Goal: Task Accomplishment & Management: Use online tool/utility

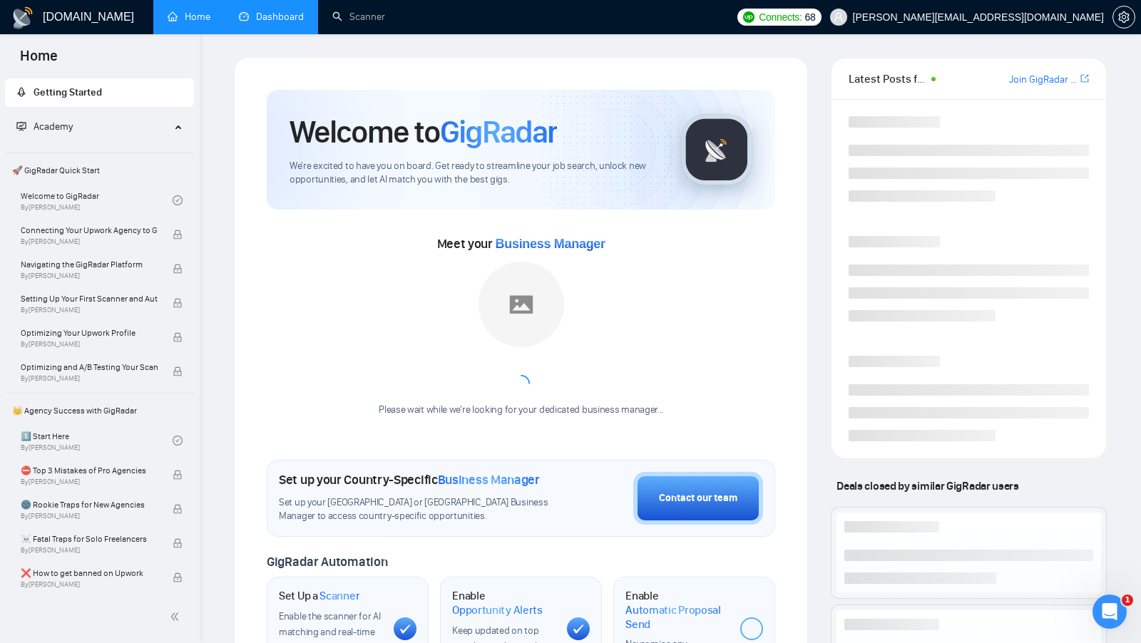
click at [259, 23] on link "Dashboard" at bounding box center [271, 17] width 65 height 12
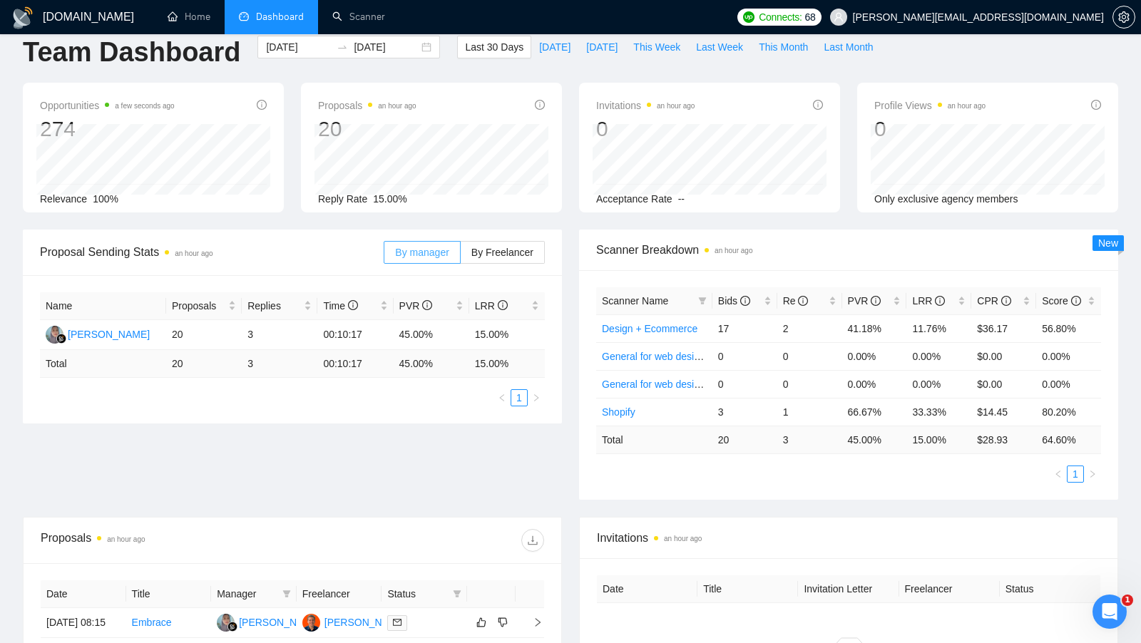
scroll to position [22, 0]
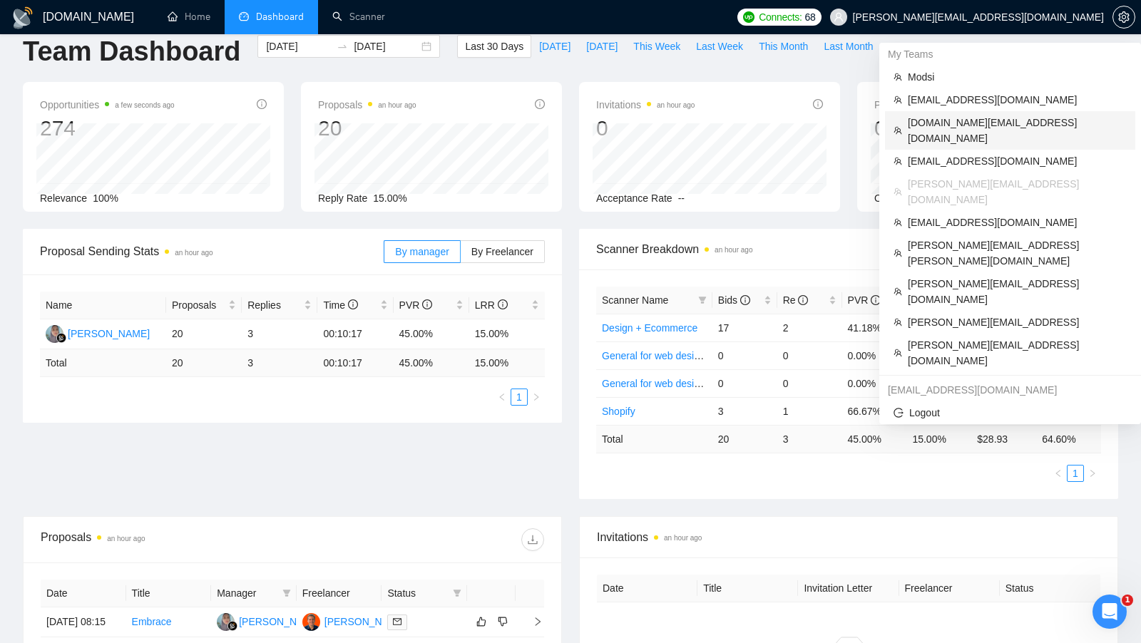
click at [1042, 121] on span "sergiosilva.ventures@gmail.com" at bounding box center [1016, 130] width 219 height 31
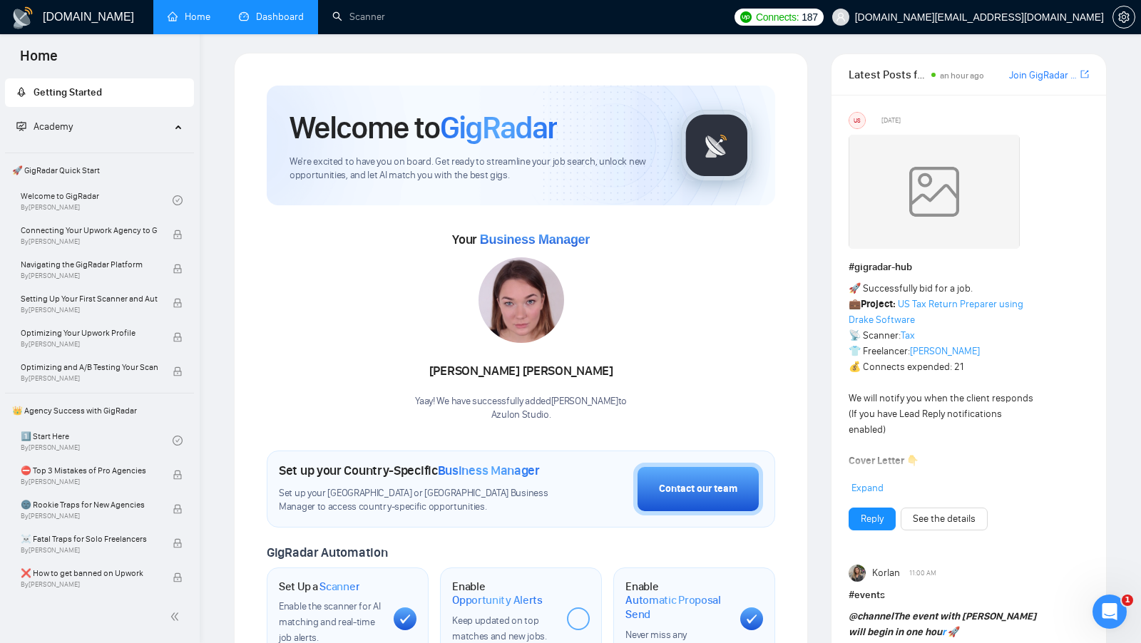
scroll to position [9, 0]
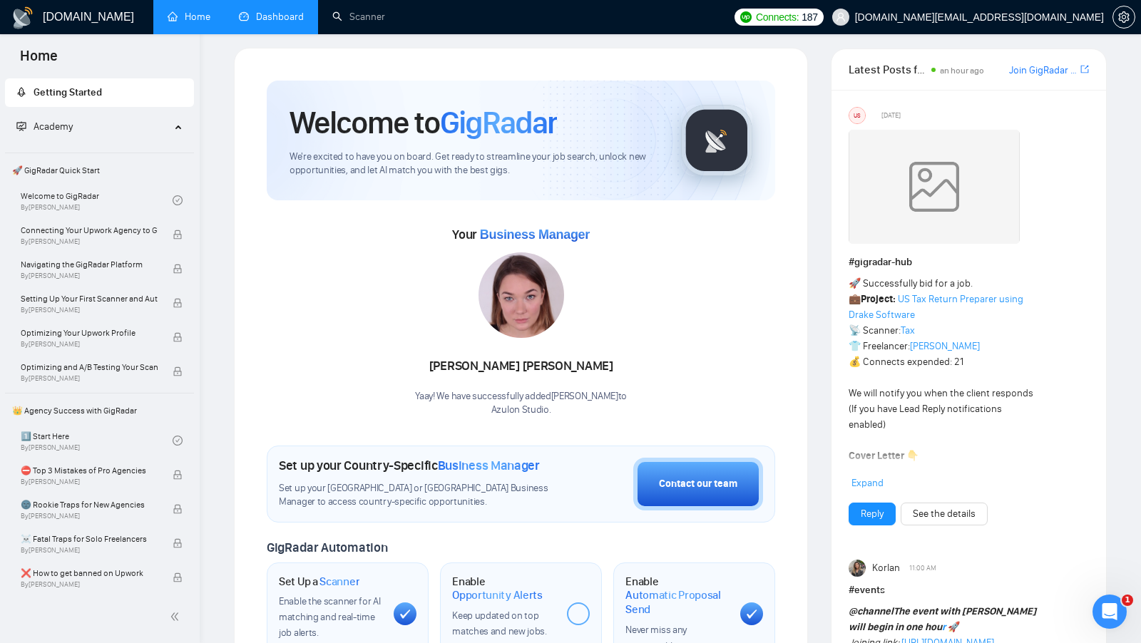
click at [290, 23] on link "Dashboard" at bounding box center [271, 17] width 65 height 12
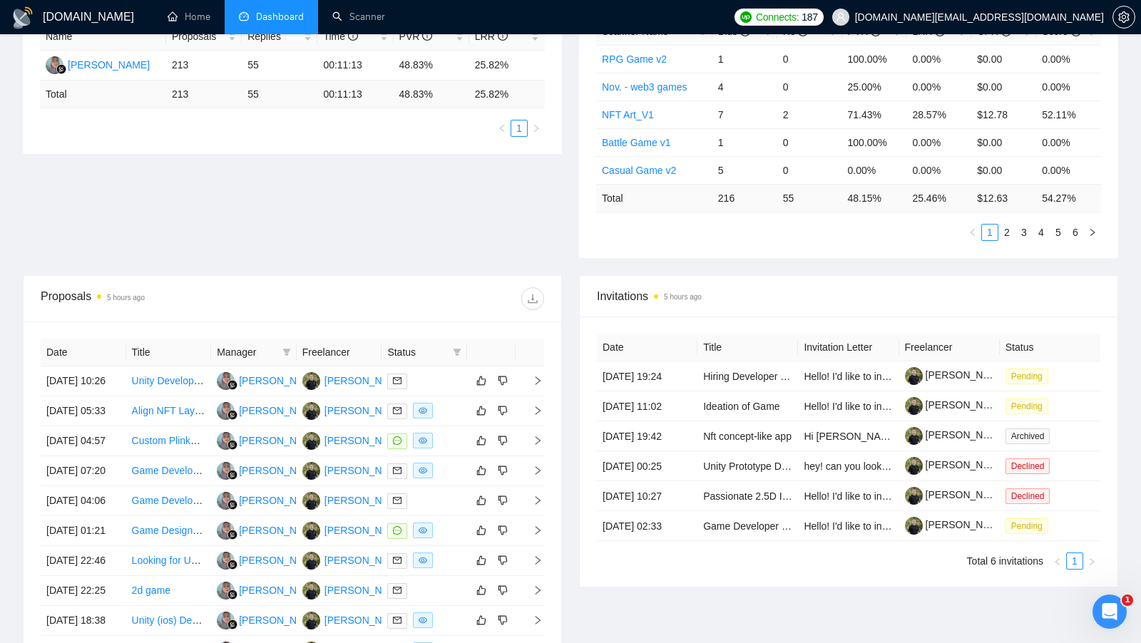
scroll to position [293, 0]
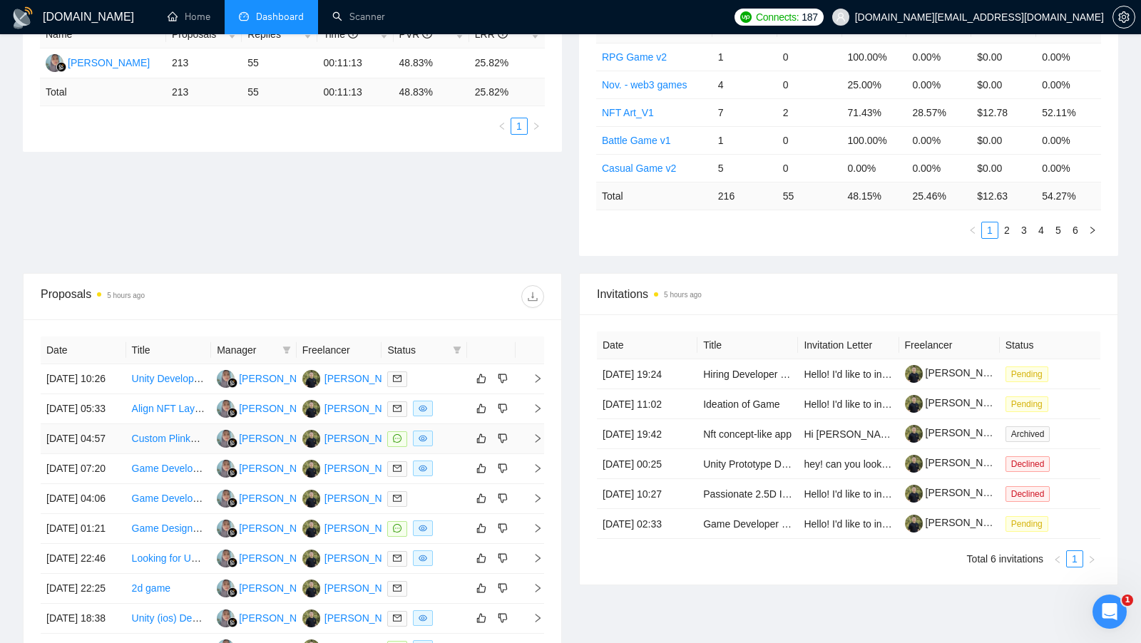
click at [461, 447] on div at bounding box center [424, 439] width 74 height 16
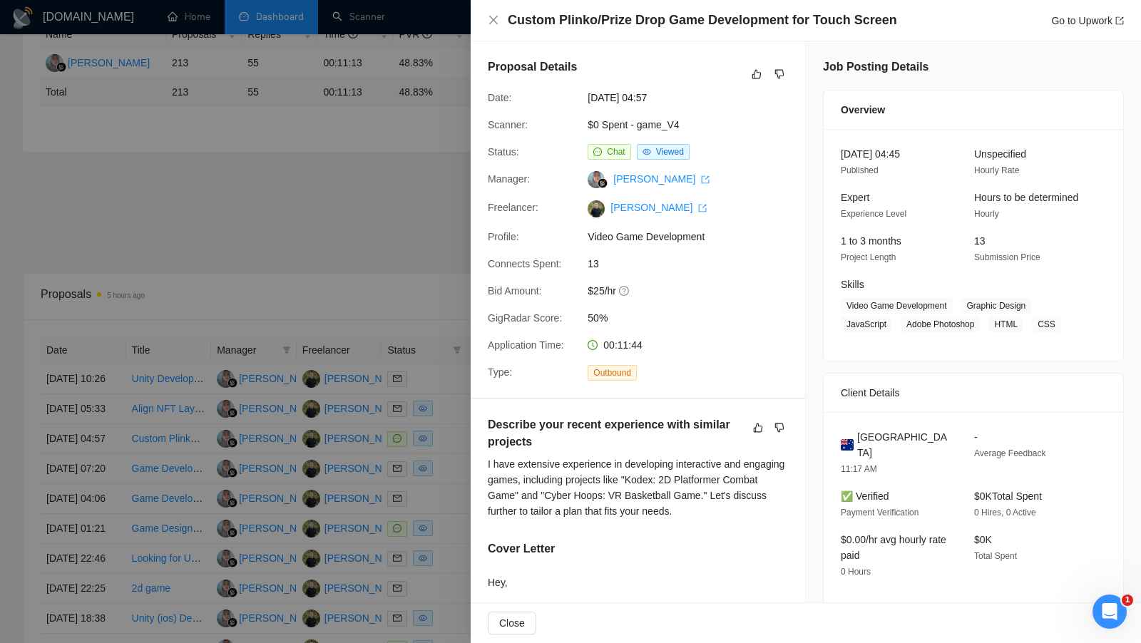
click at [405, 255] on div at bounding box center [570, 321] width 1141 height 643
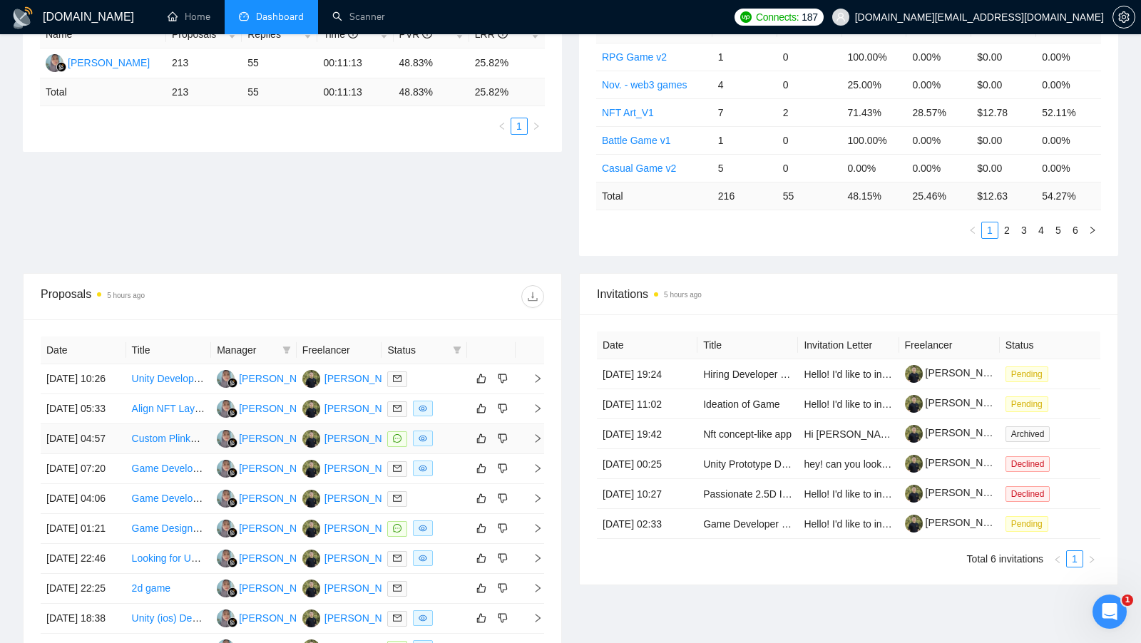
click at [454, 447] on div at bounding box center [424, 439] width 74 height 16
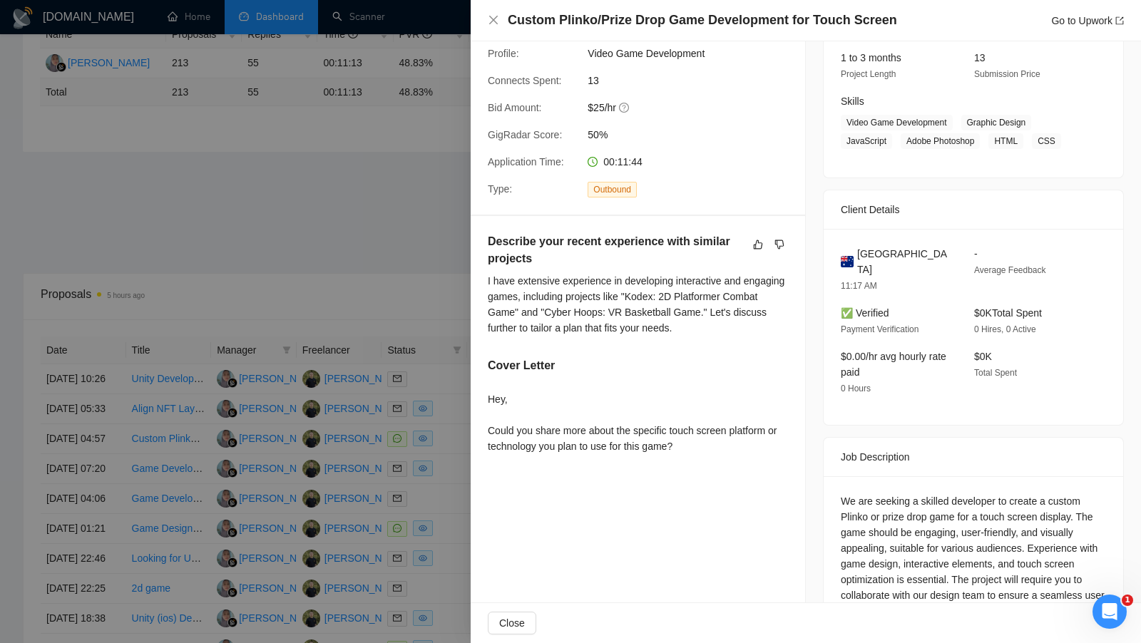
scroll to position [184, 0]
click at [413, 314] on div at bounding box center [570, 321] width 1141 height 643
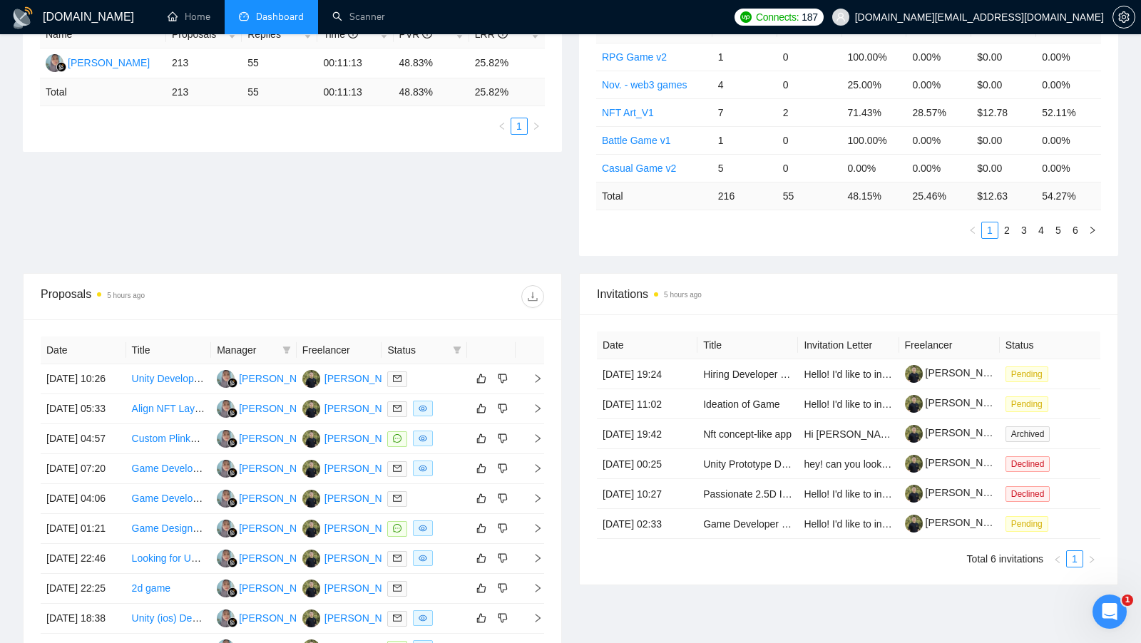
scroll to position [450, 0]
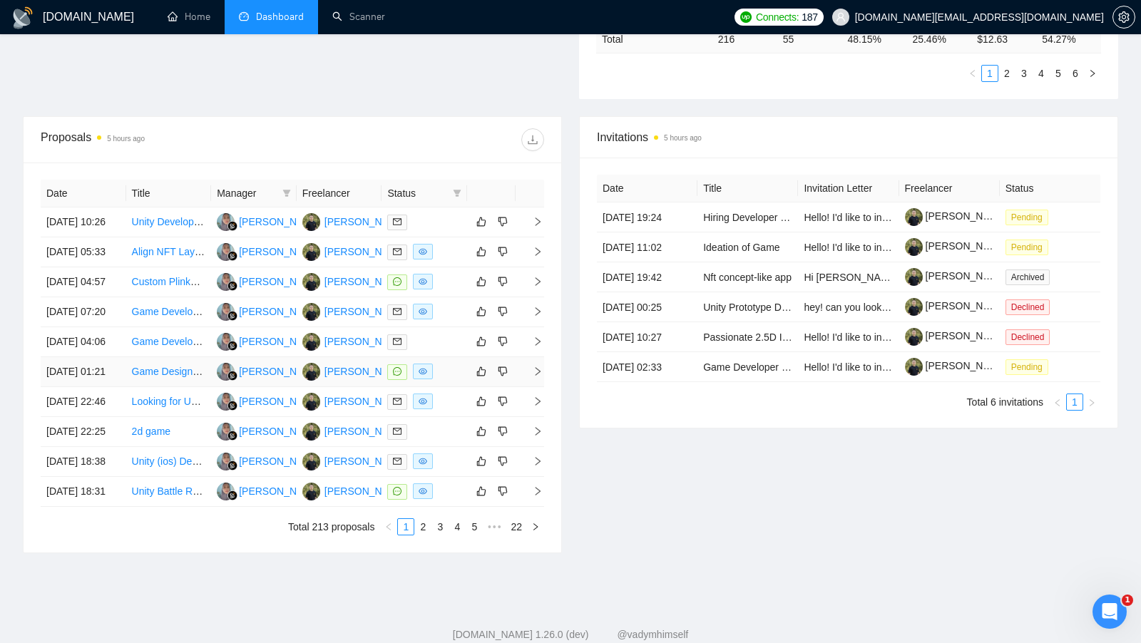
click at [451, 387] on td at bounding box center [424, 372] width 86 height 30
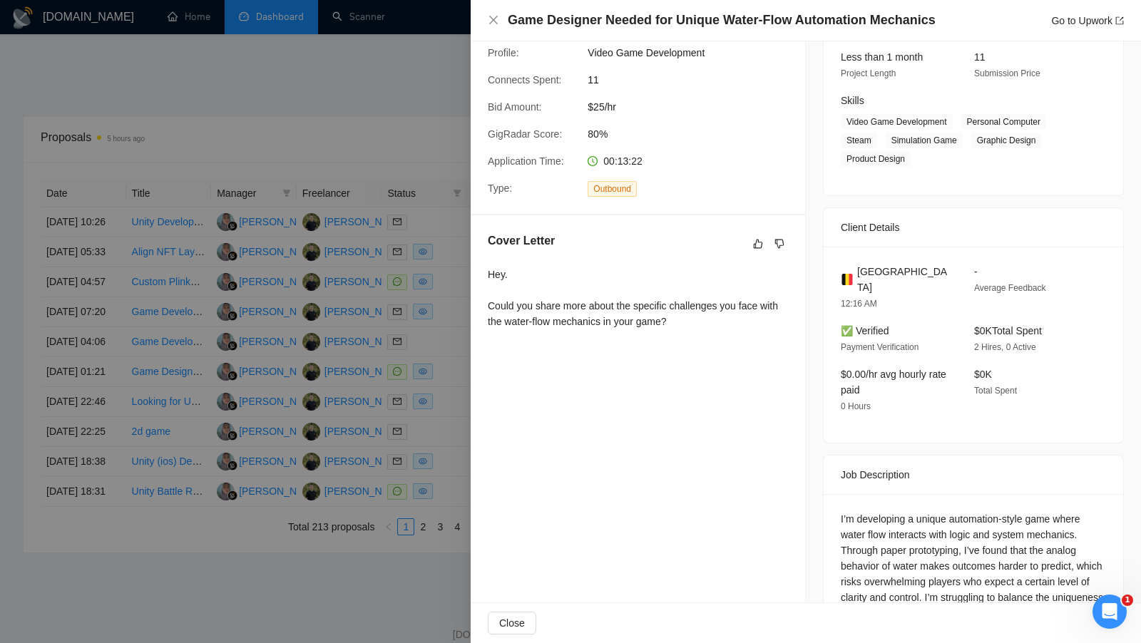
click at [444, 294] on div at bounding box center [570, 321] width 1141 height 643
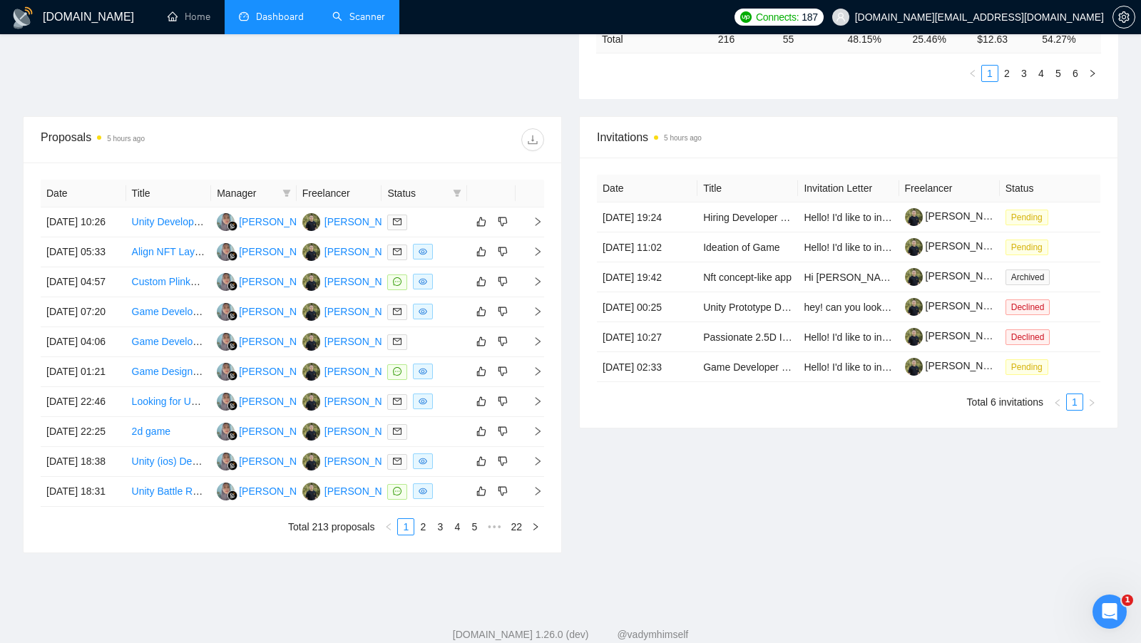
click at [334, 17] on link "Scanner" at bounding box center [358, 17] width 53 height 12
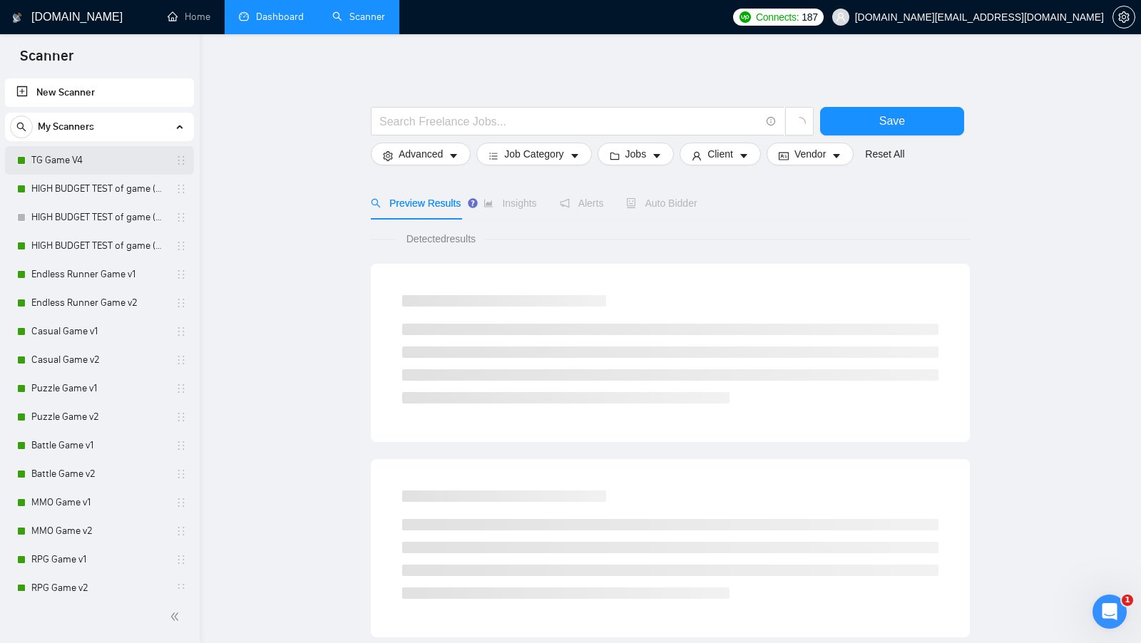
click at [88, 158] on link "TG Game V4" at bounding box center [98, 160] width 135 height 29
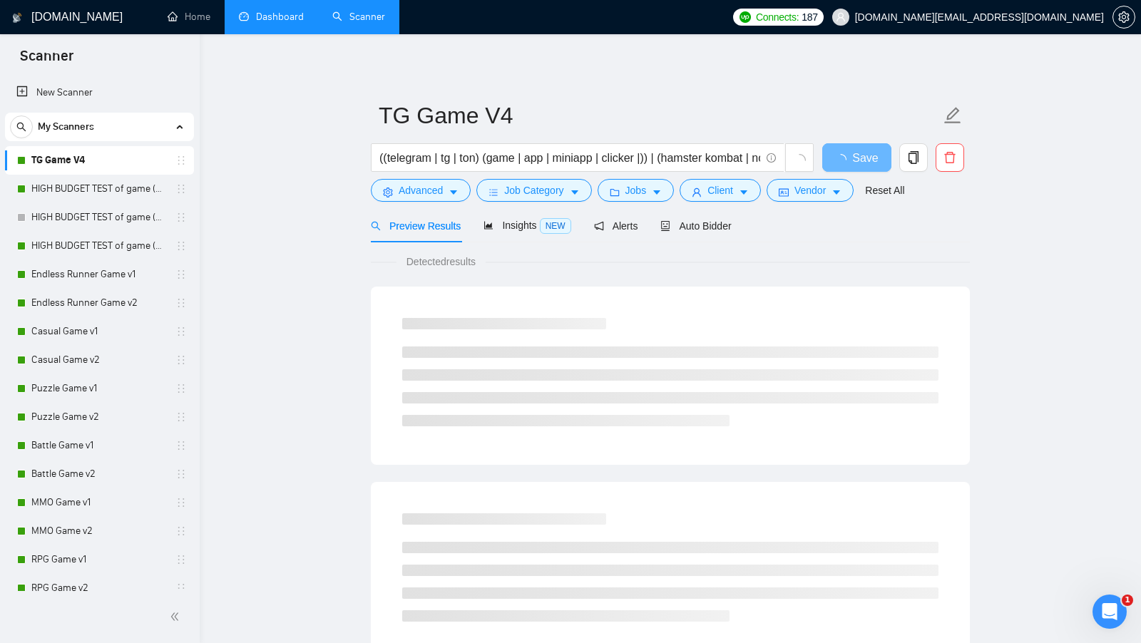
drag, startPoint x: 699, startPoint y: 235, endPoint x: 700, endPoint y: 243, distance: 8.6
click at [700, 235] on div "Auto Bidder" at bounding box center [695, 226] width 71 height 34
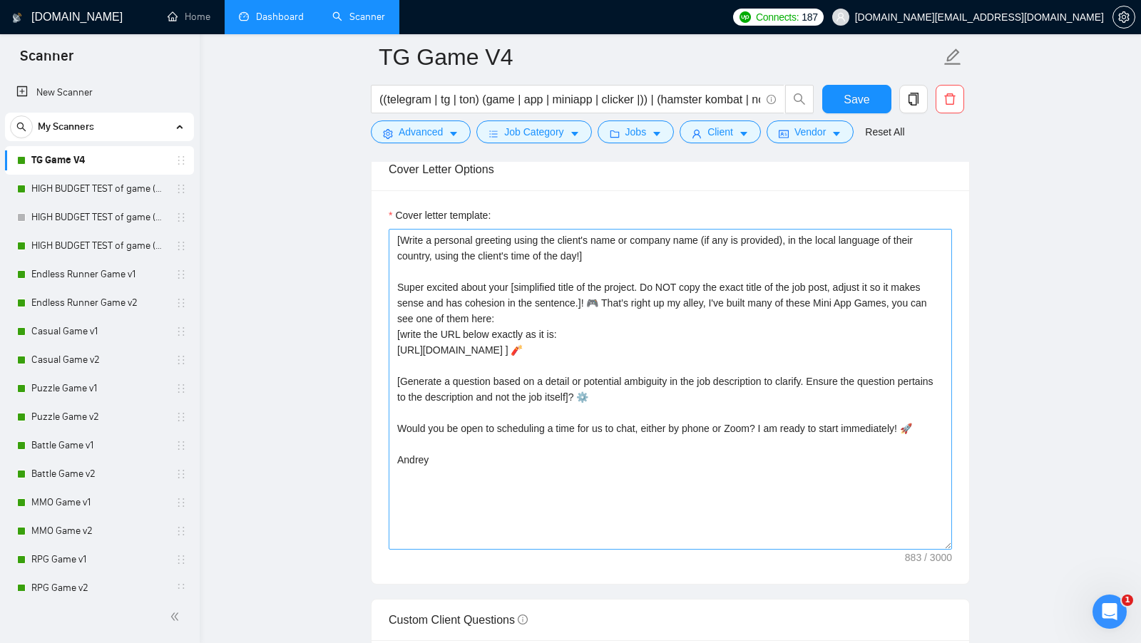
scroll to position [1545, 0]
click at [265, 11] on link "Dashboard" at bounding box center [271, 17] width 65 height 12
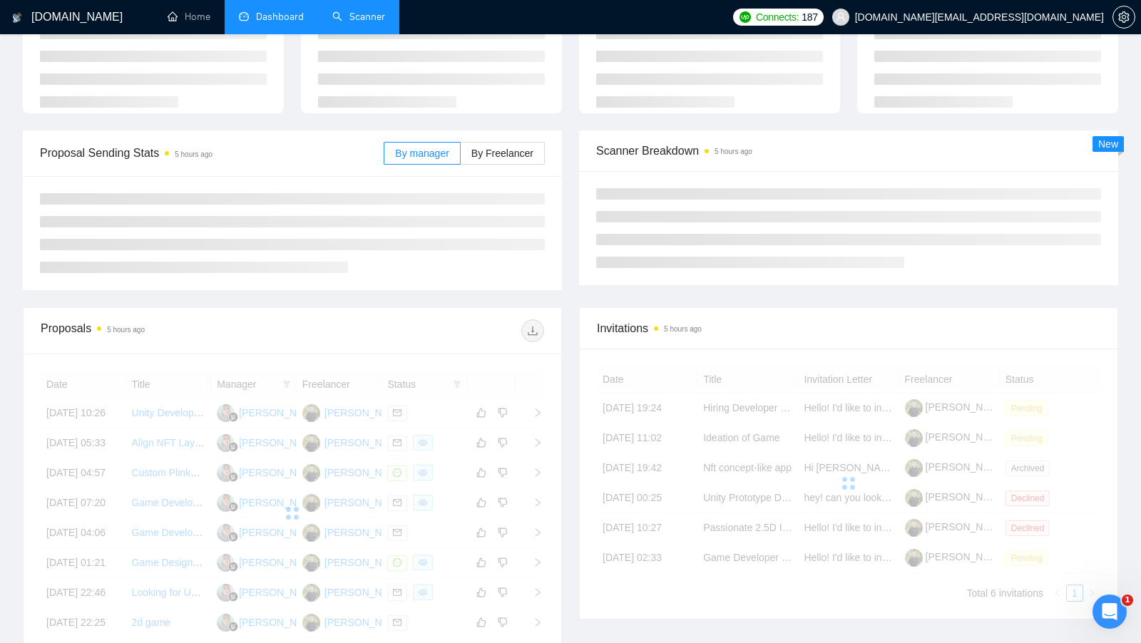
scroll to position [88, 0]
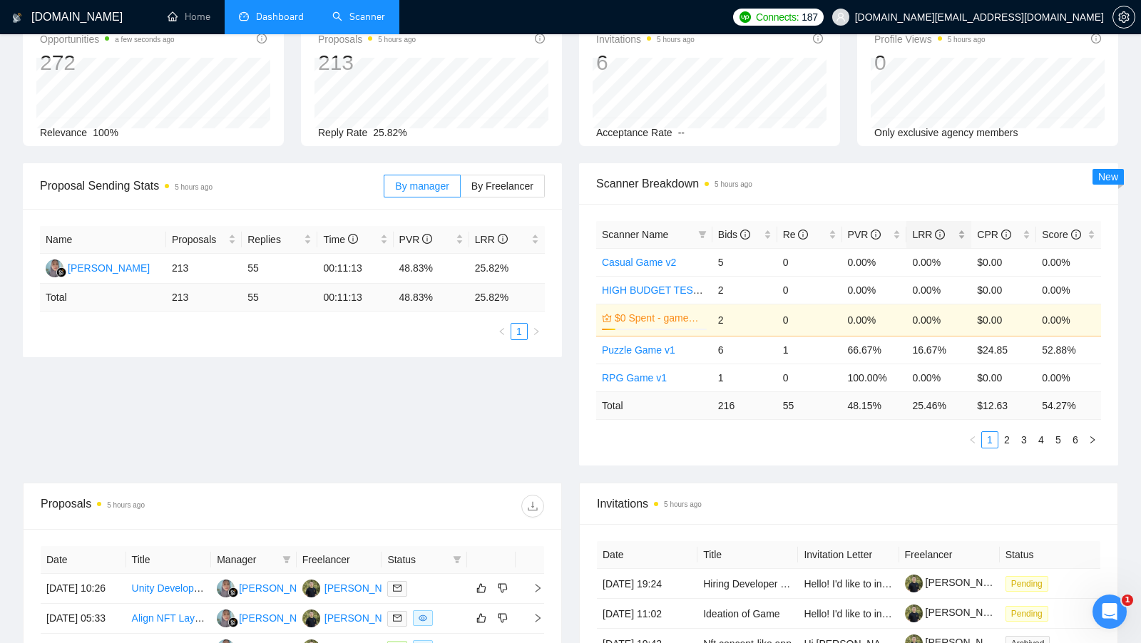
click at [962, 227] on div "LRR" at bounding box center [938, 235] width 53 height 16
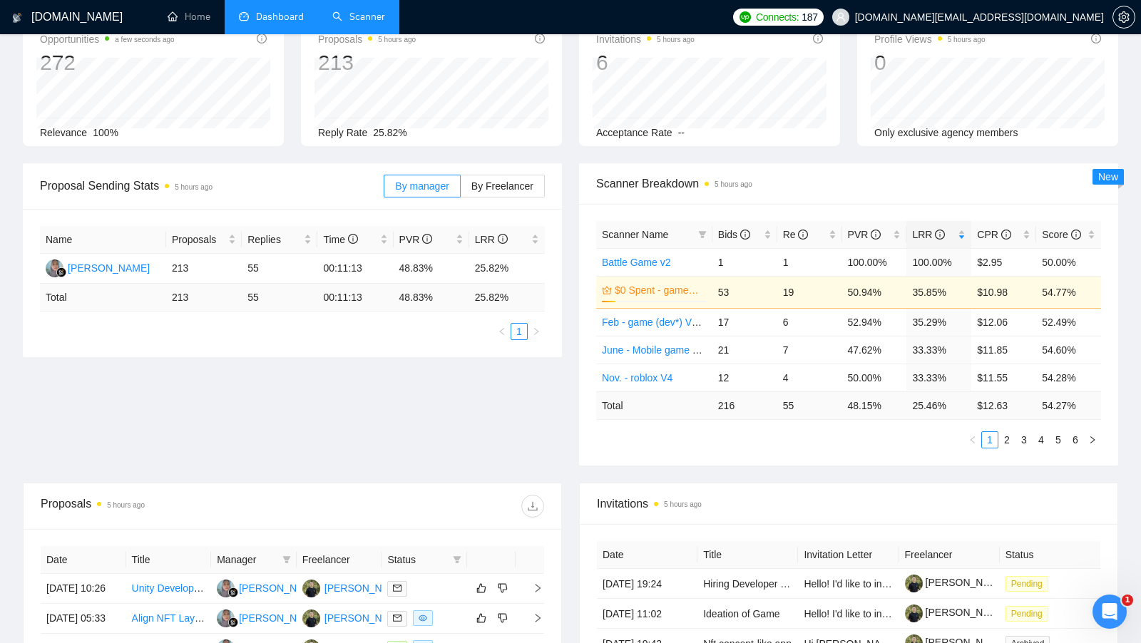
click at [665, 284] on link "$0 Spent - game_V4" at bounding box center [658, 290] width 89 height 16
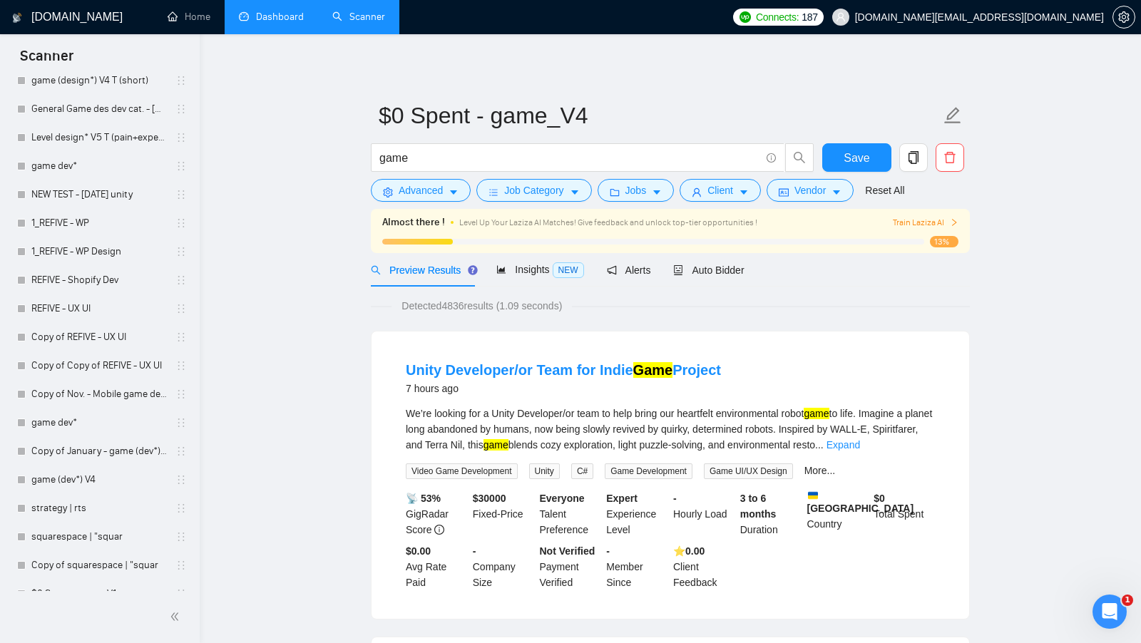
scroll to position [1950, 0]
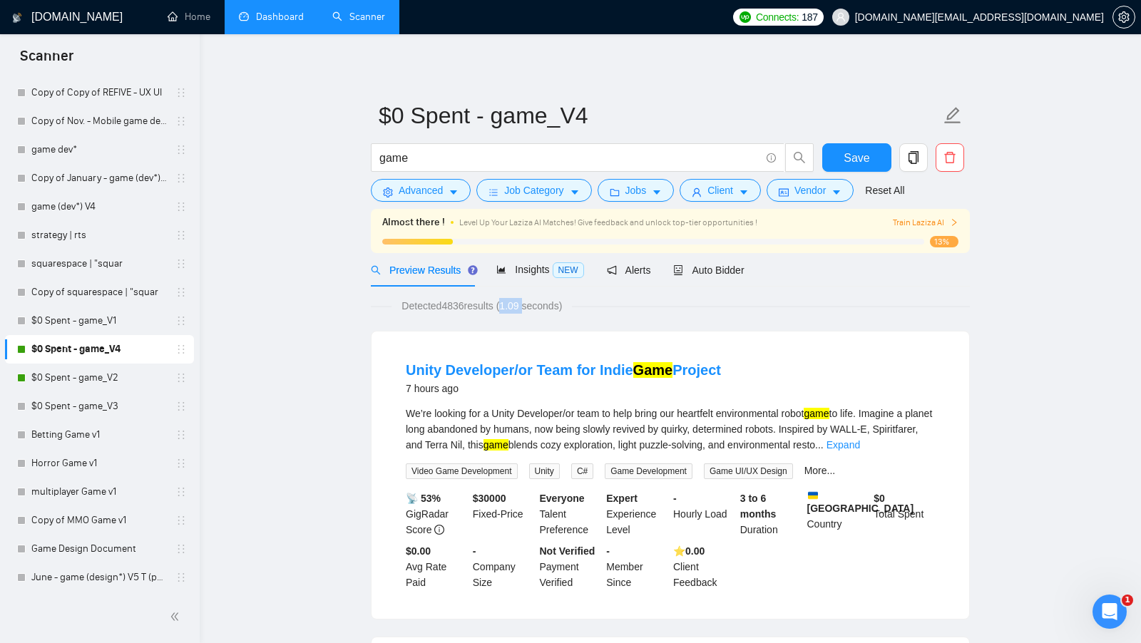
drag, startPoint x: 512, startPoint y: 306, endPoint x: 533, endPoint y: 306, distance: 21.4
click at [533, 306] on span "Detected 4836 results (1.09 seconds)" at bounding box center [481, 306] width 180 height 16
click at [547, 264] on span "Insights NEW" at bounding box center [539, 269] width 87 height 11
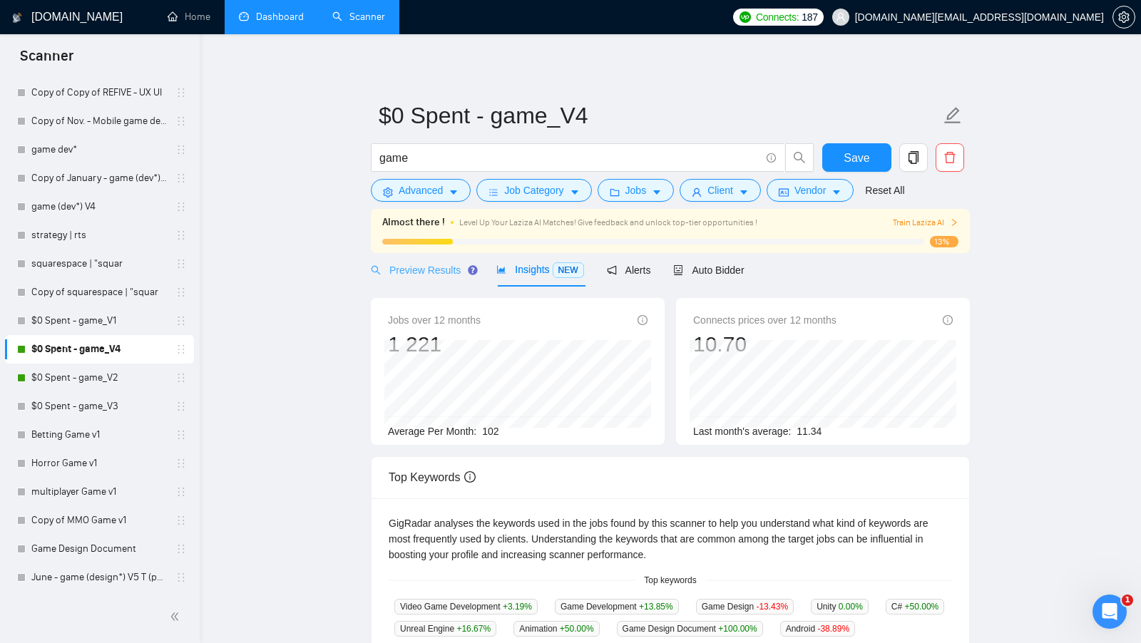
click at [441, 279] on div "Preview Results" at bounding box center [422, 270] width 103 height 34
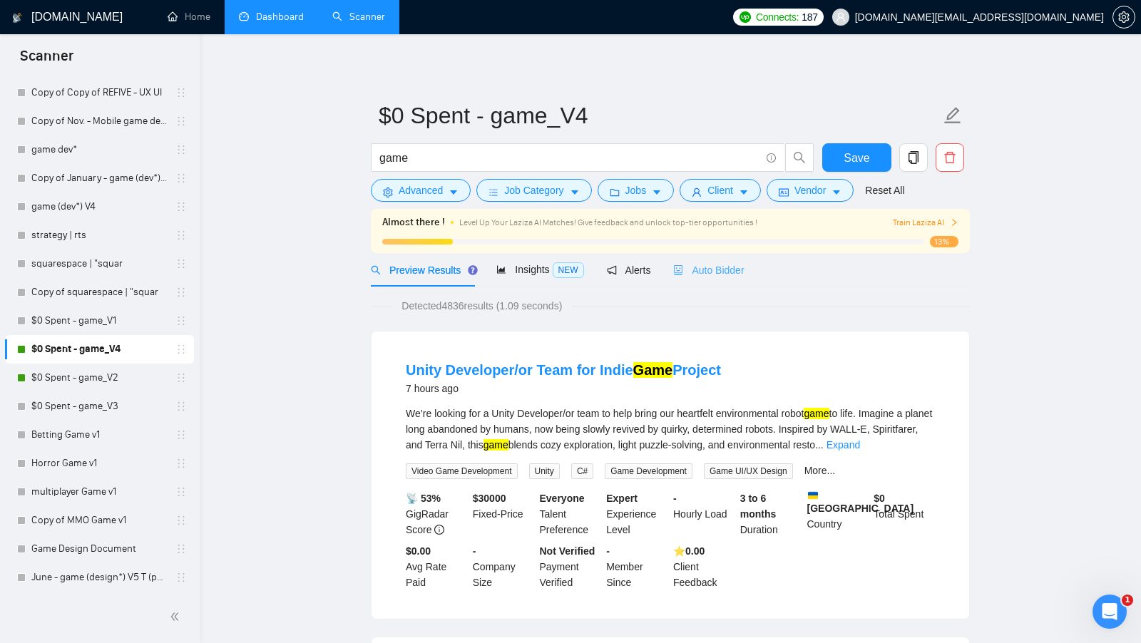
click at [709, 279] on div "Auto Bidder" at bounding box center [708, 270] width 71 height 34
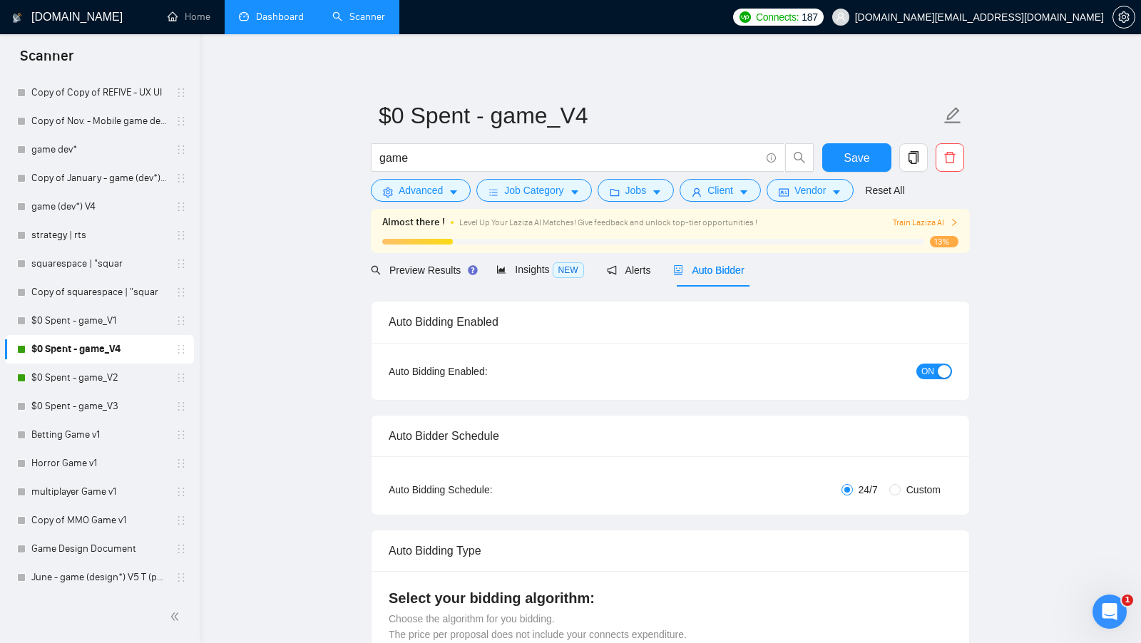
click at [256, 11] on link "Dashboard" at bounding box center [271, 17] width 65 height 12
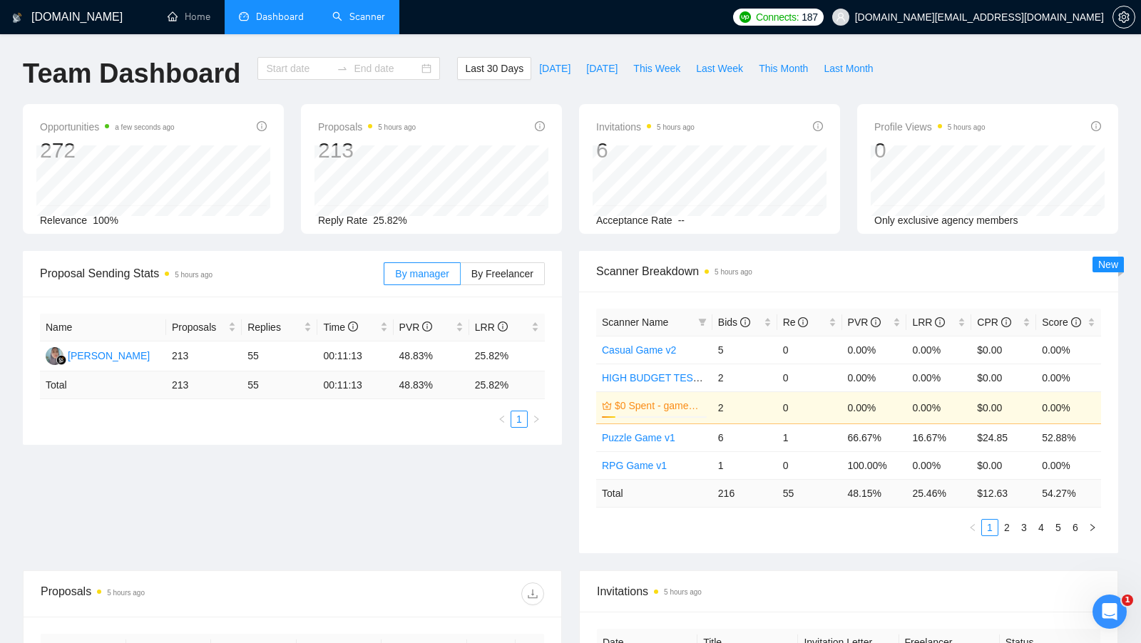
type input "2025-08-09"
type input "2025-09-08"
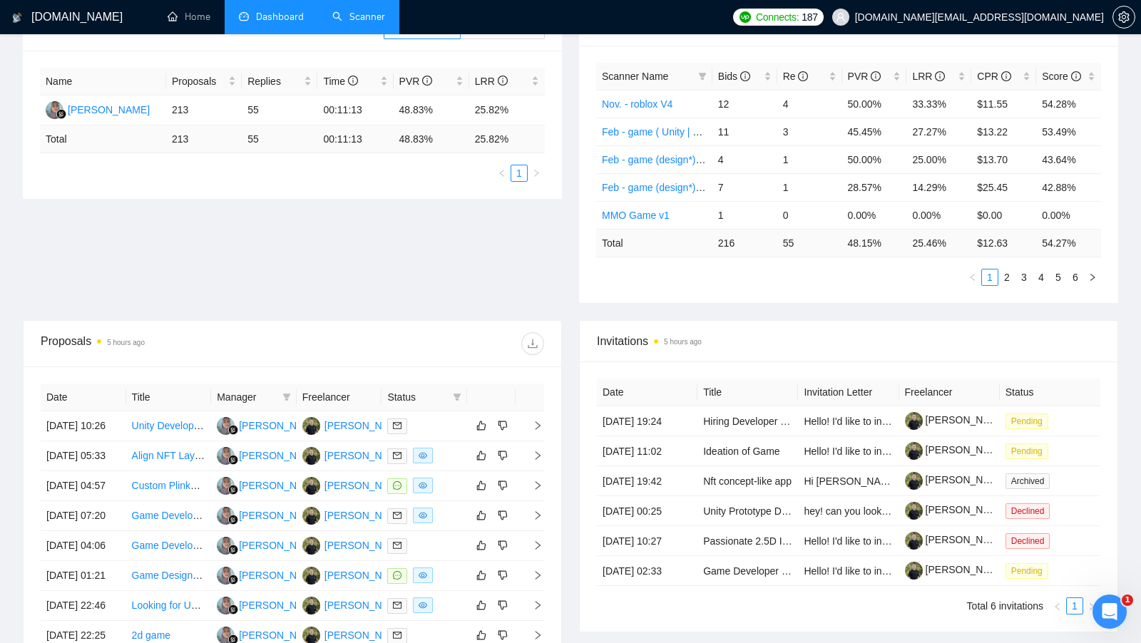
scroll to position [359, 0]
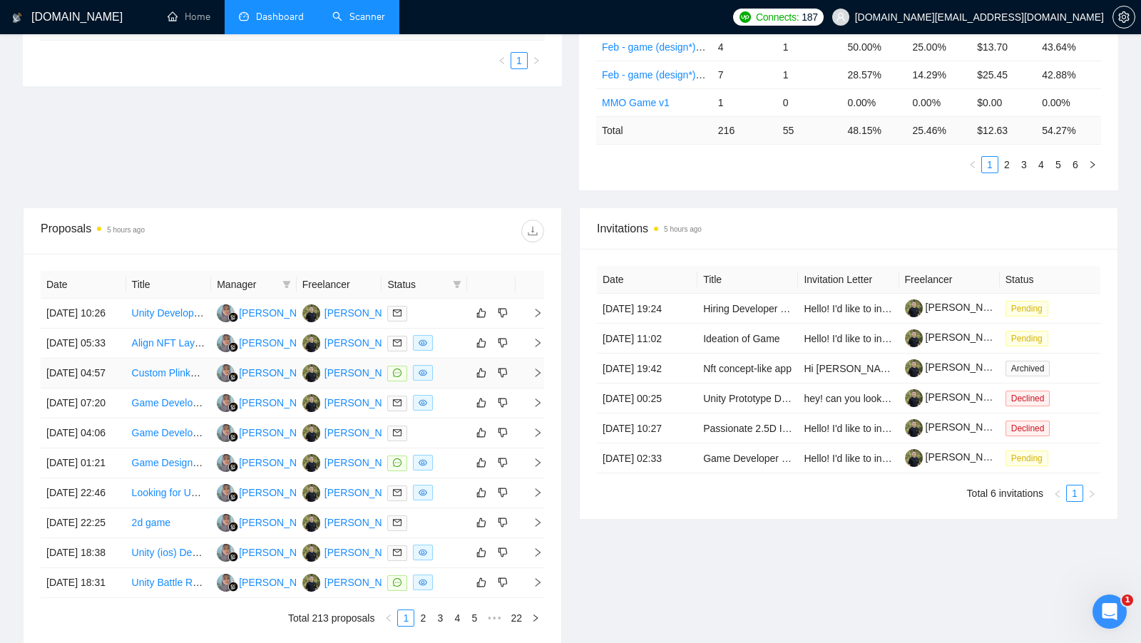
click at [451, 381] on div at bounding box center [424, 373] width 74 height 16
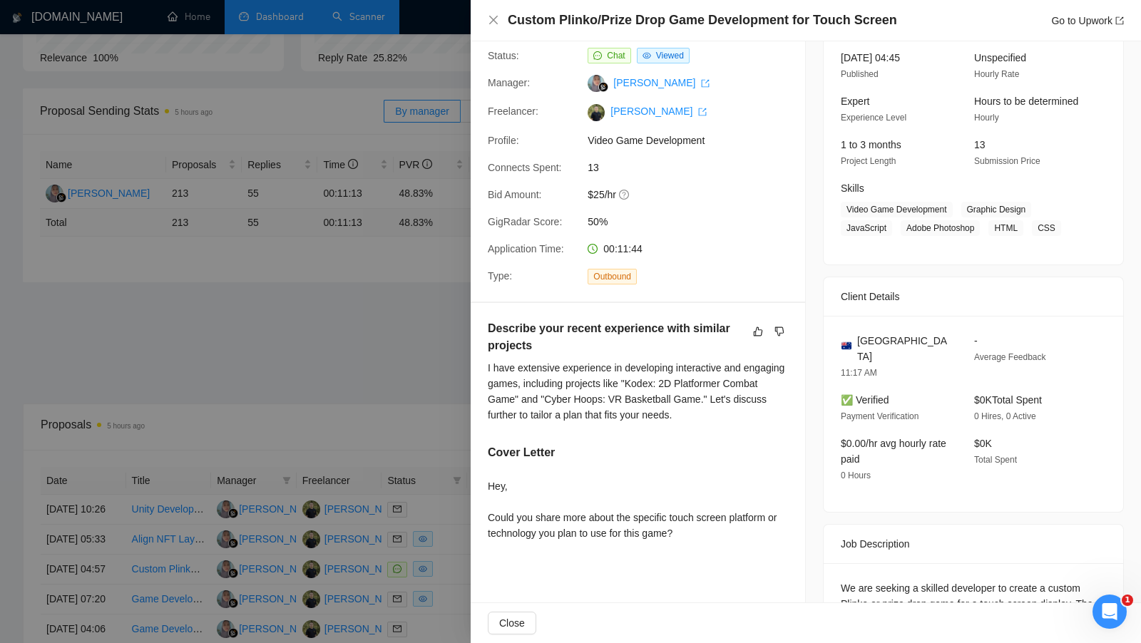
scroll to position [252, 0]
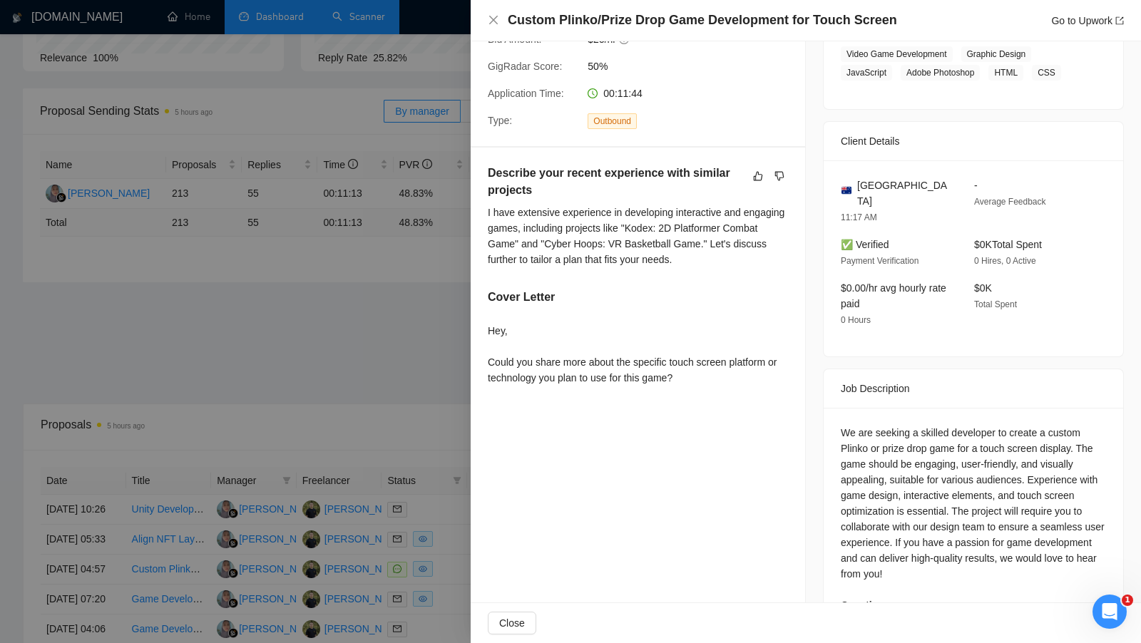
click at [396, 364] on div at bounding box center [570, 321] width 1141 height 643
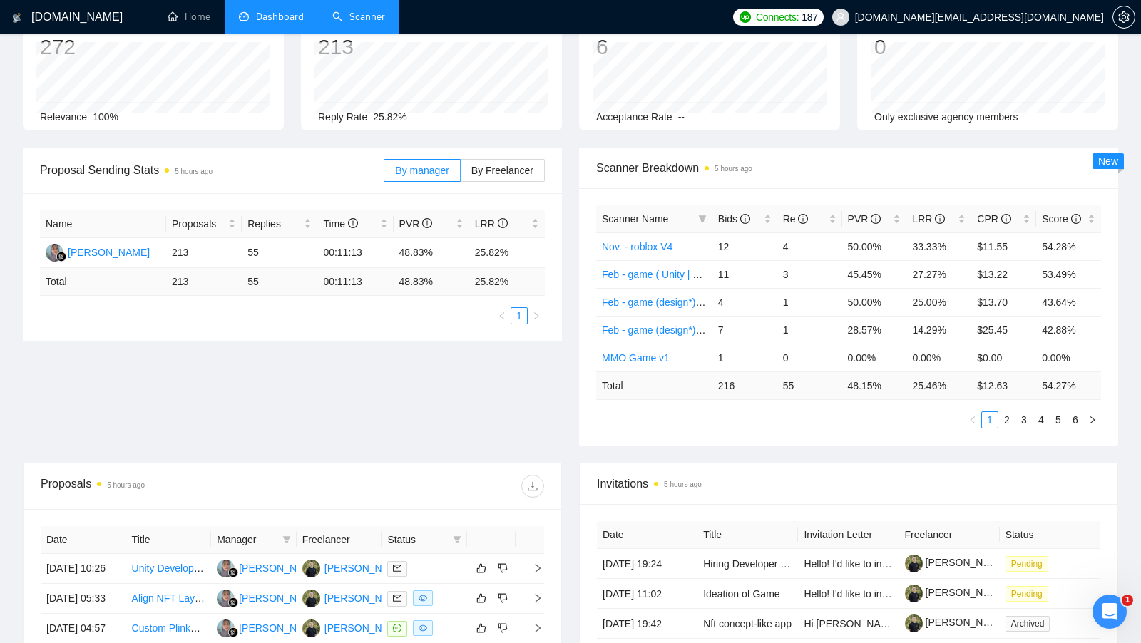
scroll to position [101, 0]
click at [960, 217] on div "LRR" at bounding box center [938, 221] width 53 height 16
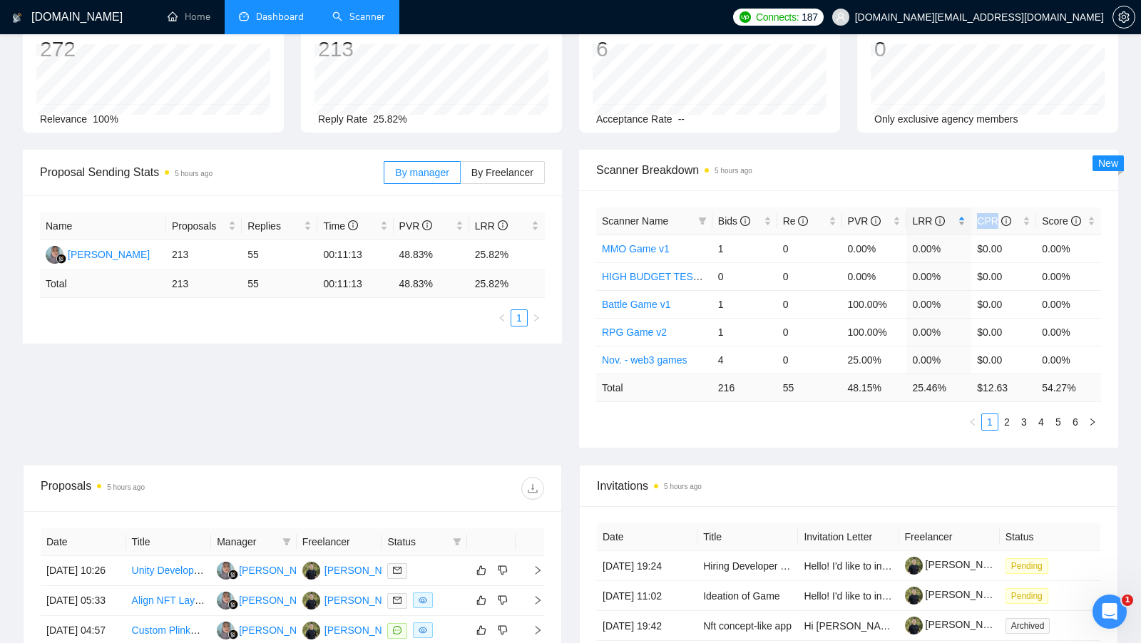
click at [960, 216] on div "LRR" at bounding box center [938, 221] width 53 height 16
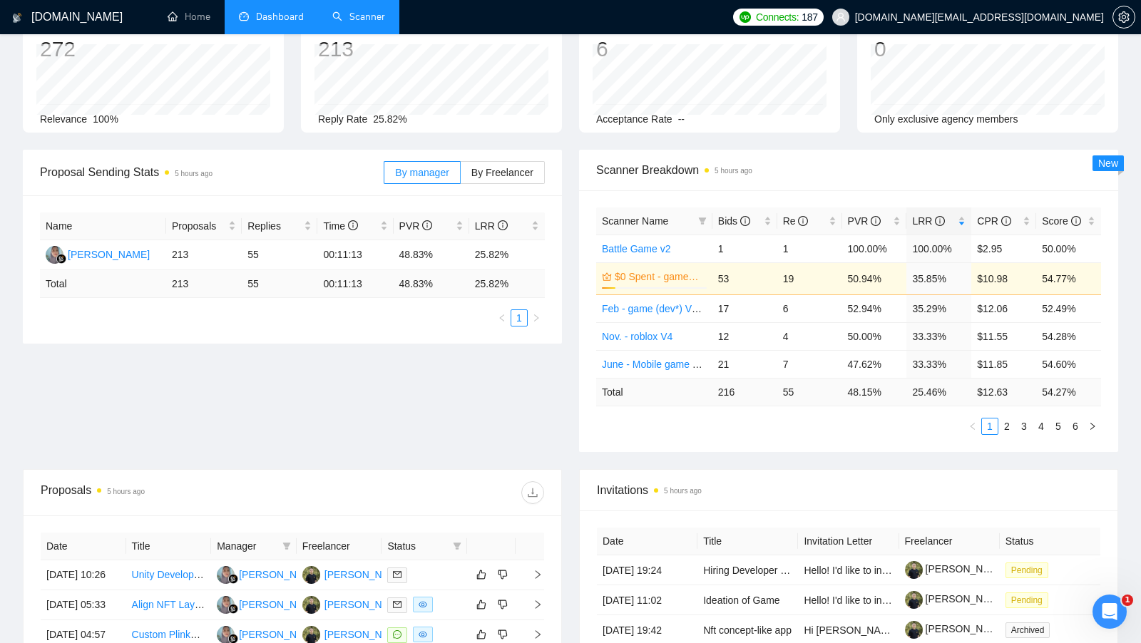
click at [510, 341] on div "Name Proposals Replies Time PVR LRR Reza Arnessa 213 55 00:11:13 48.83% 25.82% …" at bounding box center [292, 269] width 539 height 148
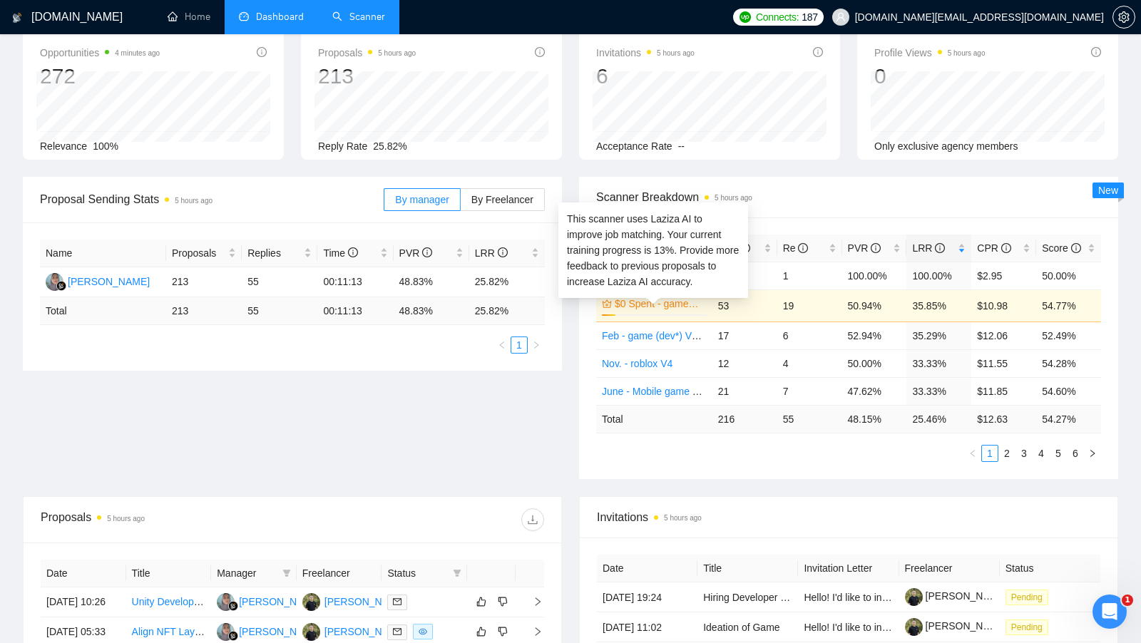
scroll to position [75, 0]
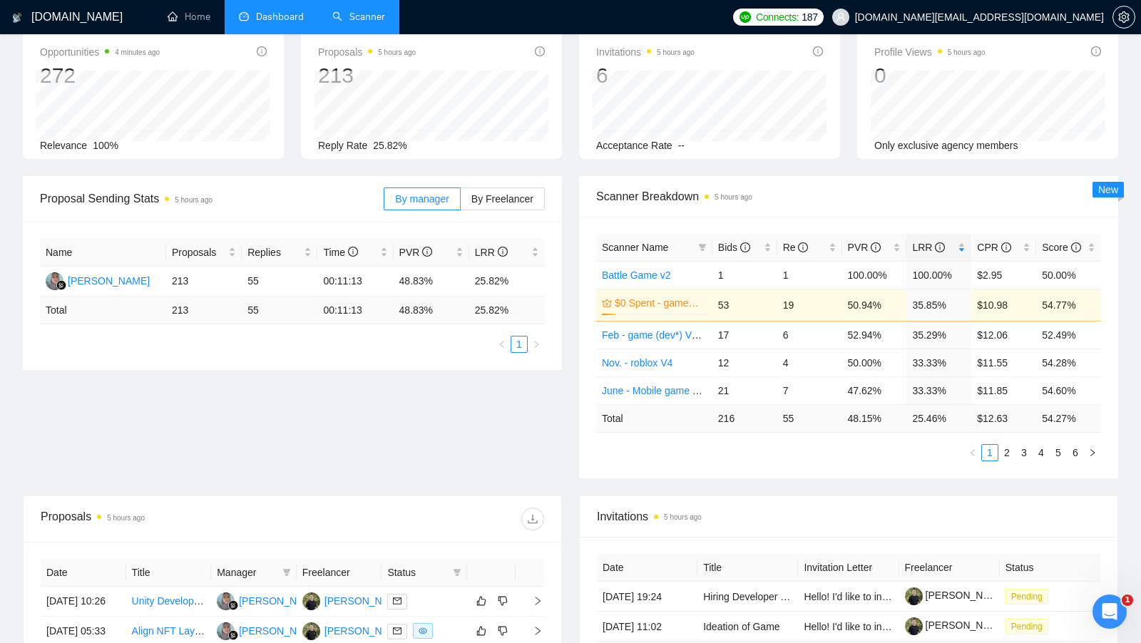
click at [850, 496] on div "Invitations 5 hours ago" at bounding box center [848, 516] width 503 height 41
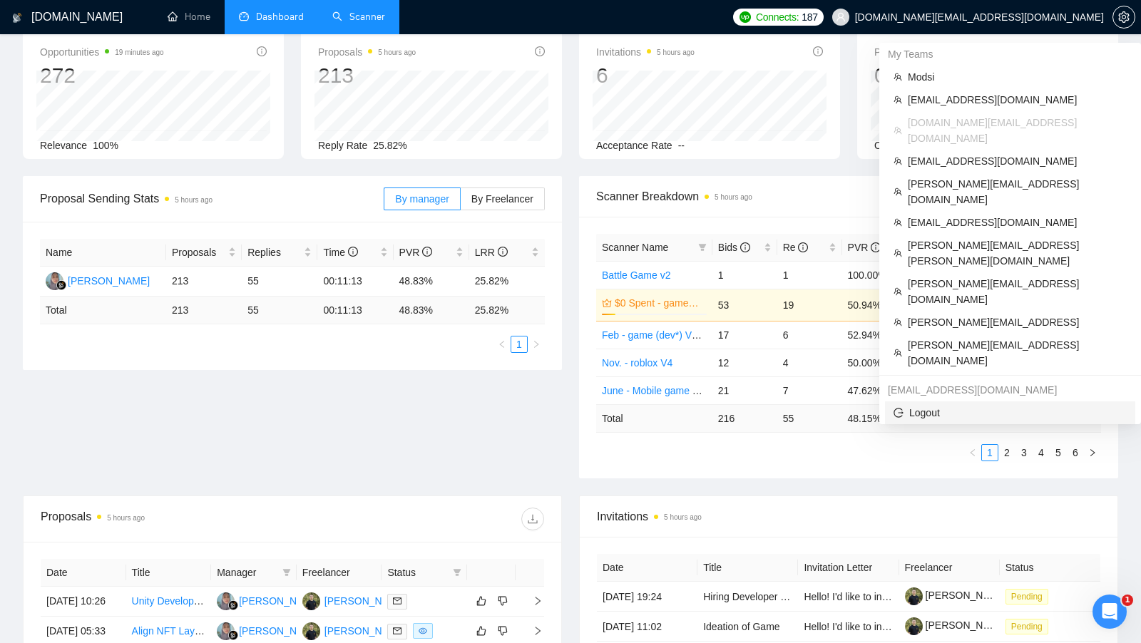
click at [962, 405] on span "Logout" at bounding box center [1009, 413] width 233 height 16
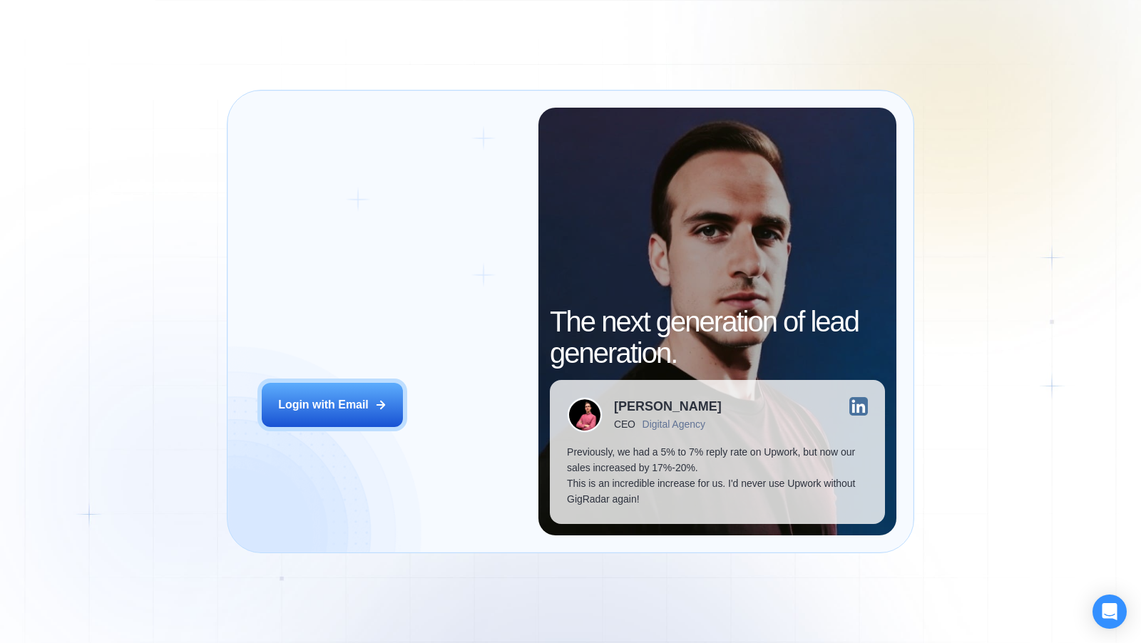
click at [336, 364] on div "Login ‍ Welcome to GigRadar. AI Business Manager for Agencies Login with Email" at bounding box center [392, 322] width 294 height 428
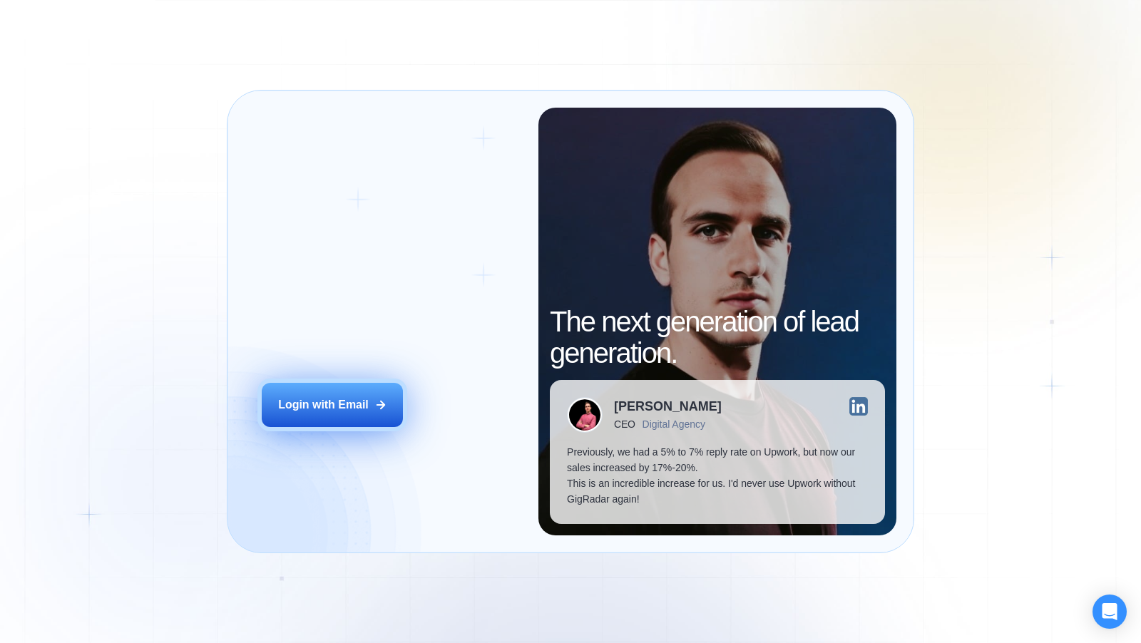
click at [287, 402] on div "Login with Email" at bounding box center [323, 405] width 91 height 16
